Goal: Task Accomplishment & Management: Use online tool/utility

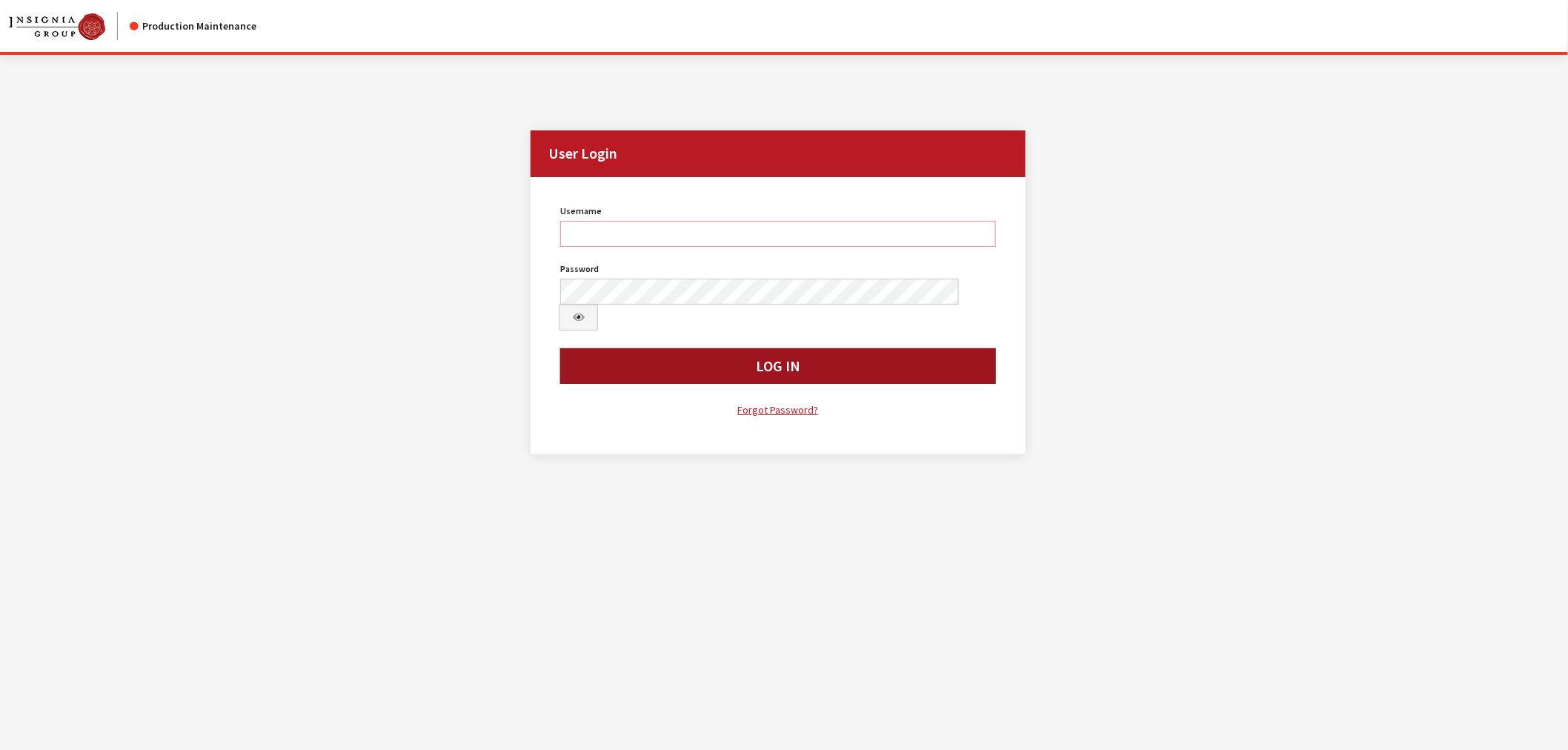
type input "kcallahan"
click at [624, 349] on button "Log In" at bounding box center [778, 367] width 436 height 36
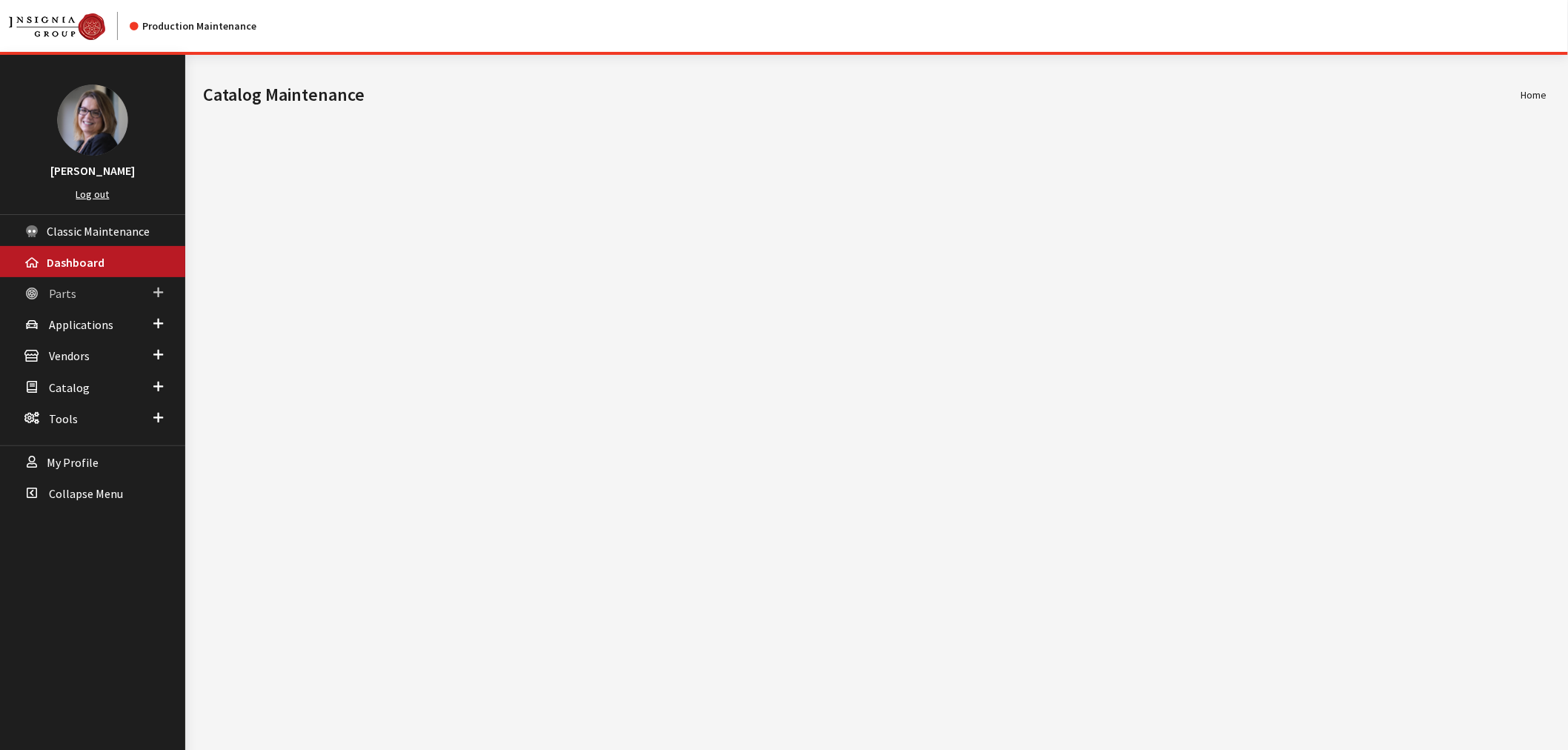
click at [148, 292] on link "Parts" at bounding box center [93, 293] width 186 height 32
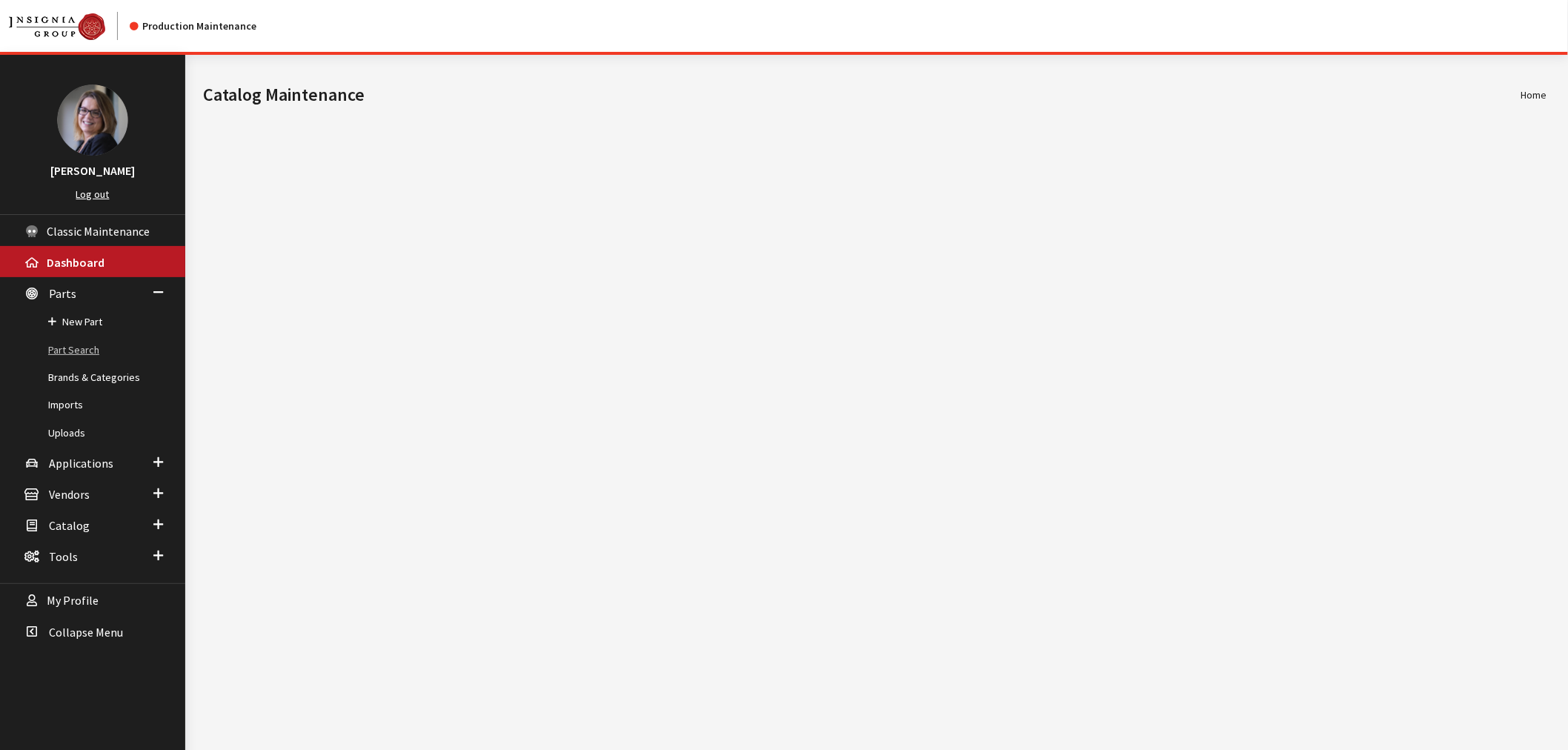
click at [94, 351] on link "Part Search" at bounding box center [93, 351] width 186 height 28
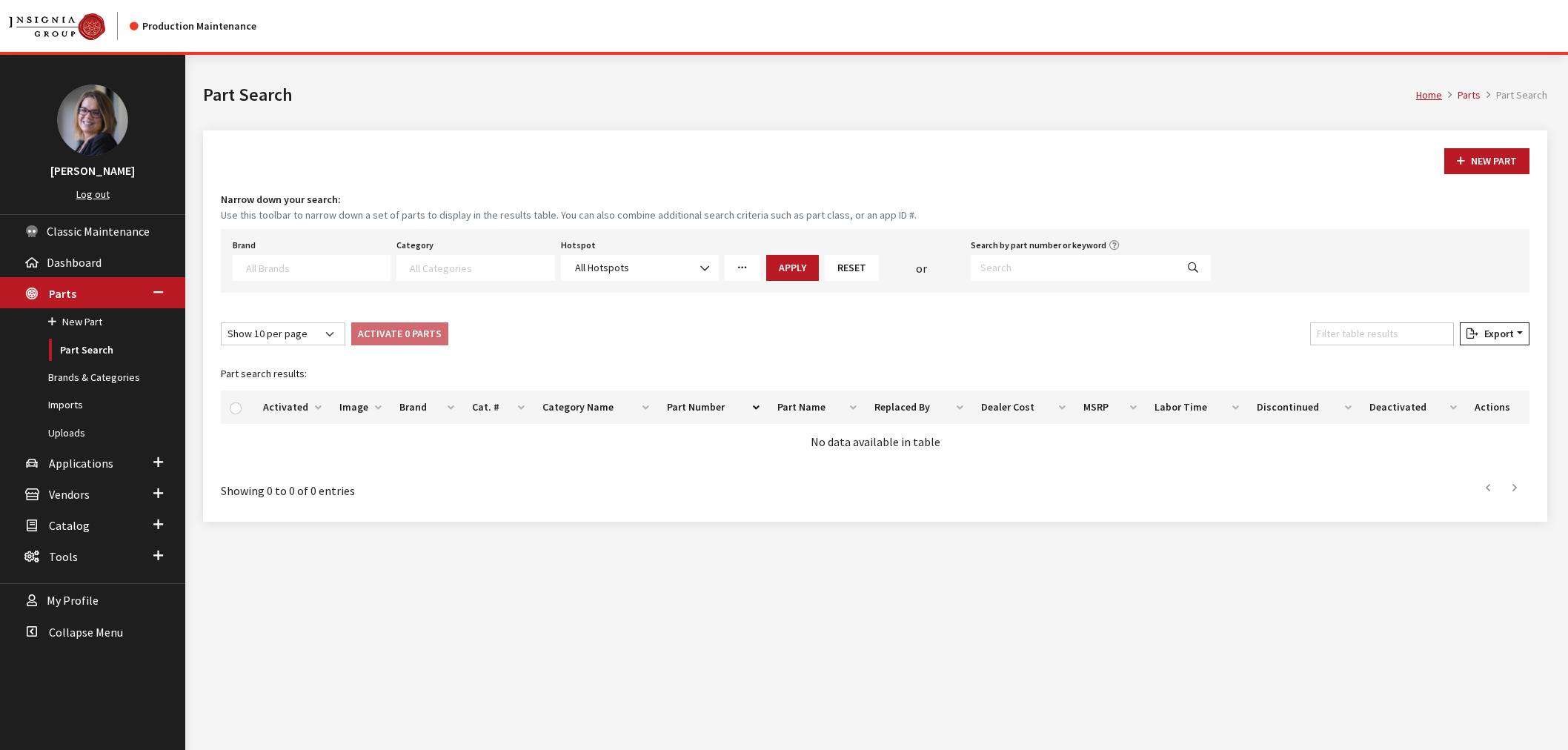
select select
click at [1033, 264] on input "Search by part number or keyword" at bounding box center [1074, 268] width 206 height 26
type input "b4mk750at100"
click at [1202, 268] on button "Search" at bounding box center [1194, 268] width 36 height 26
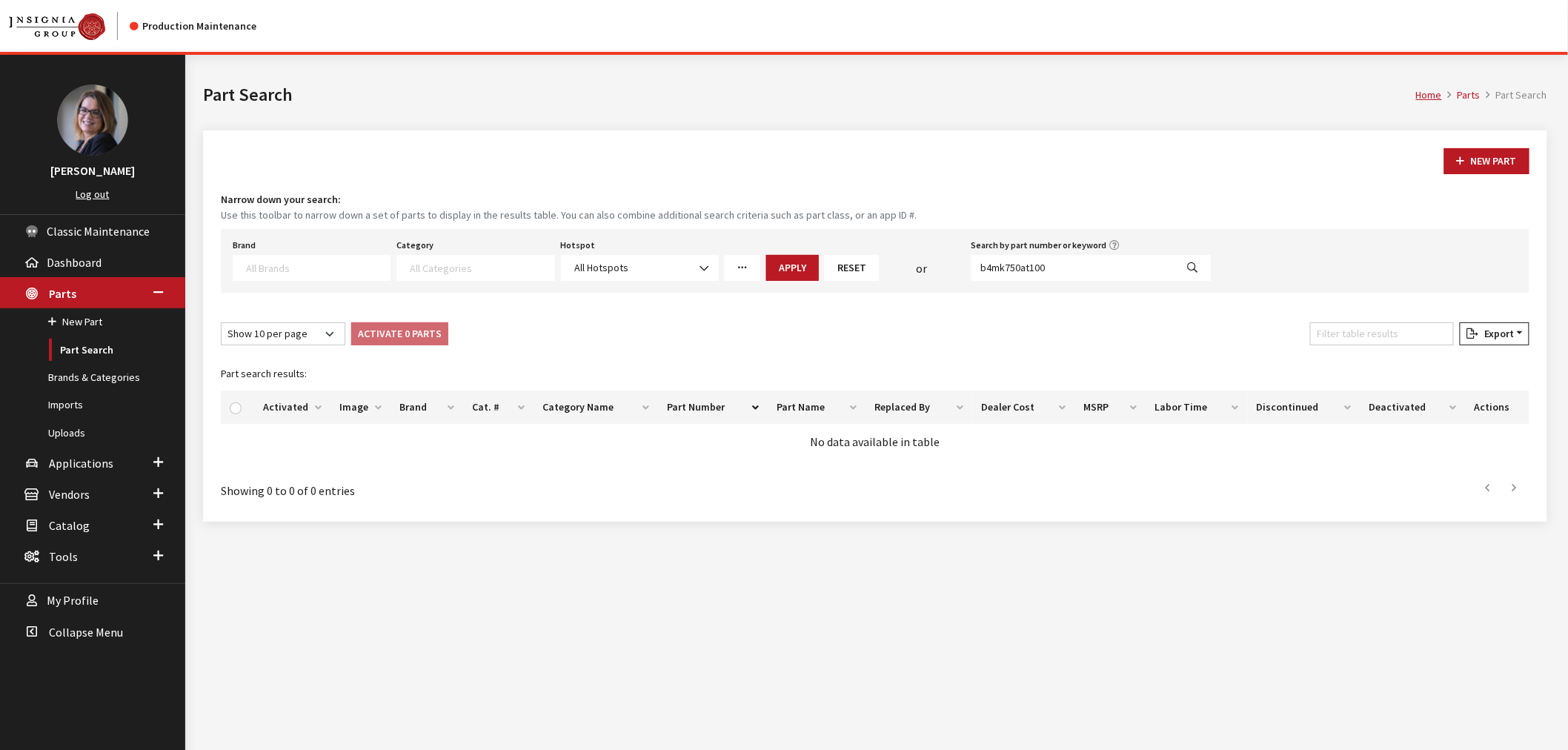
select select
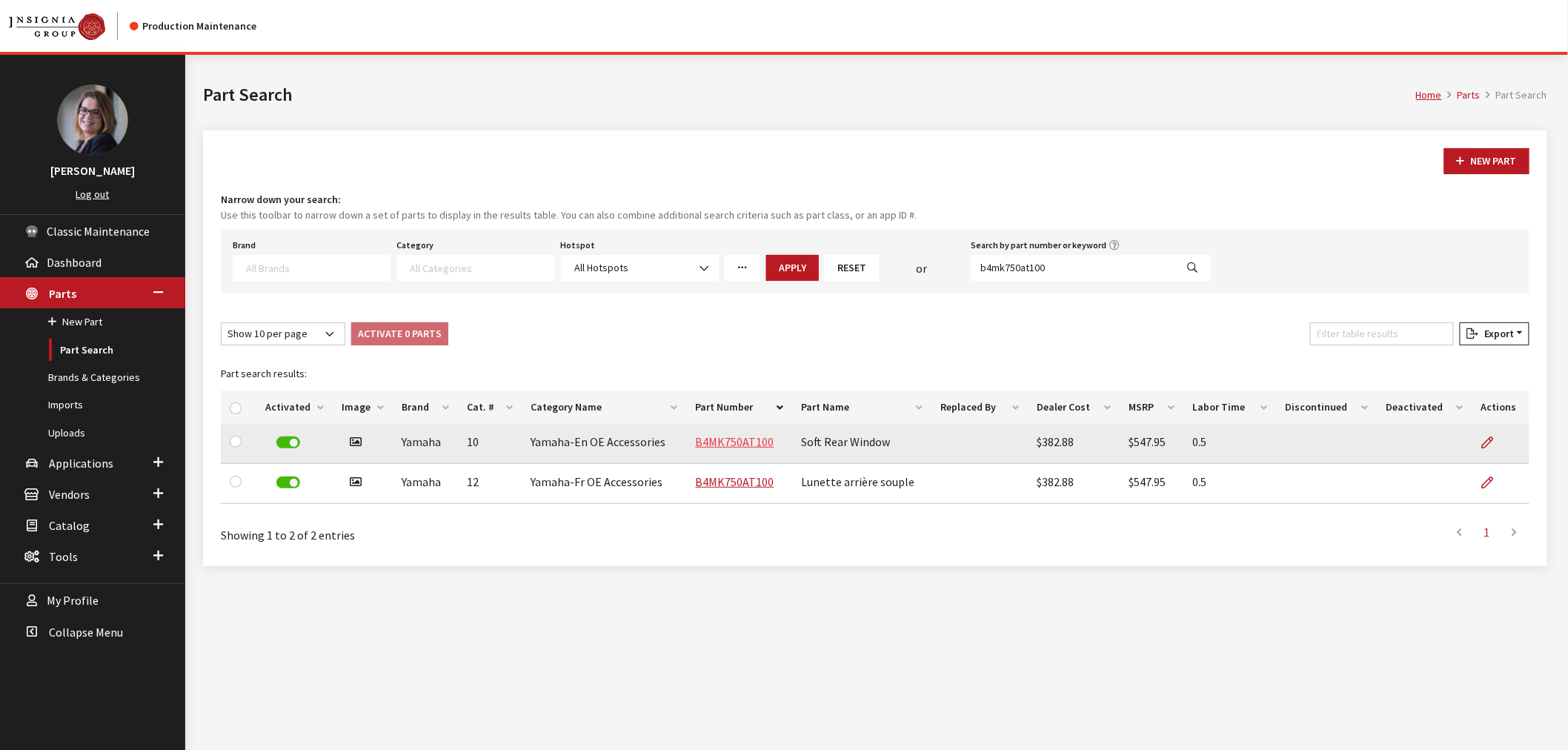
click at [719, 441] on link "B4MK750AT100" at bounding box center [735, 442] width 79 height 15
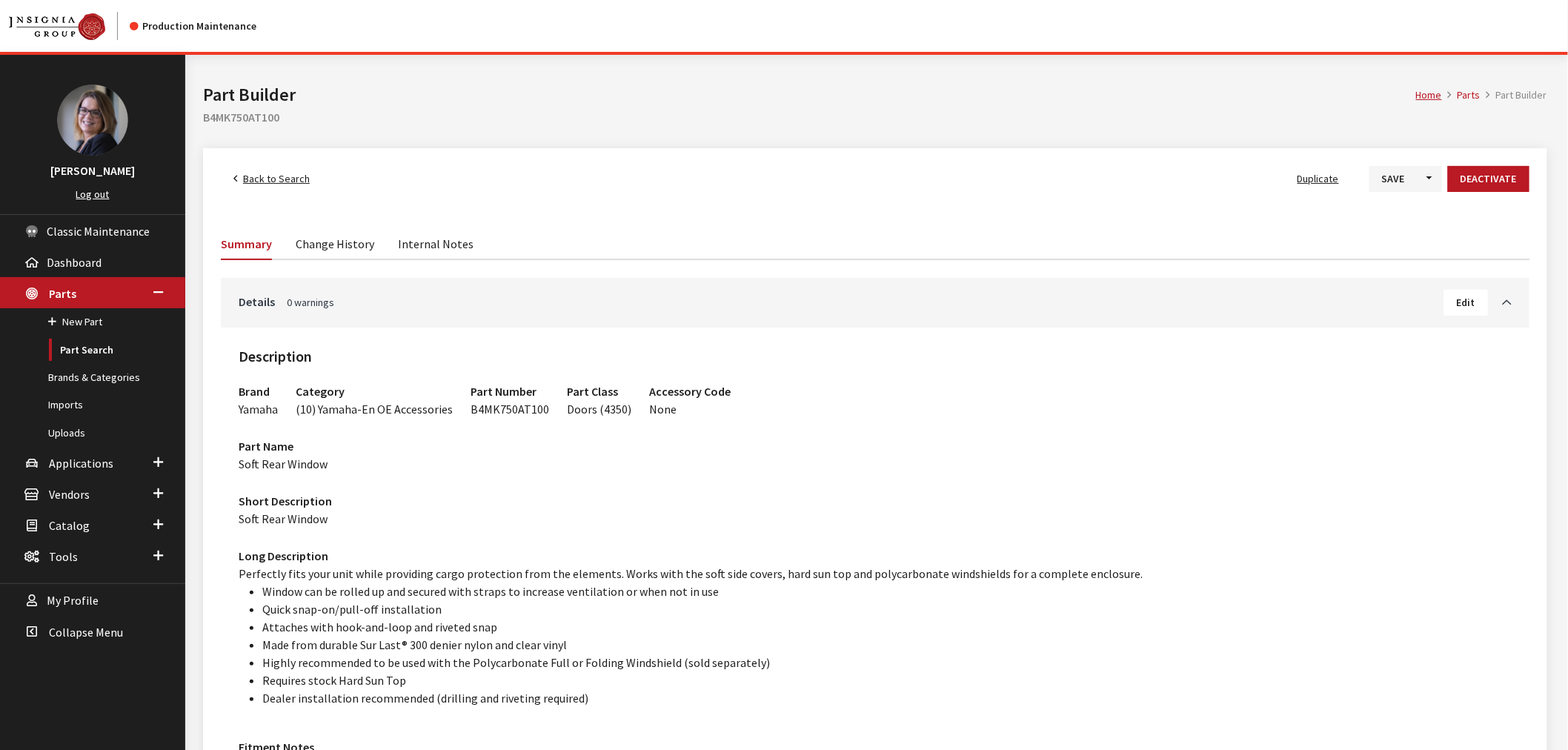
click at [358, 239] on link "Change History" at bounding box center [335, 243] width 79 height 32
